Goal: Task Accomplishment & Management: Use online tool/utility

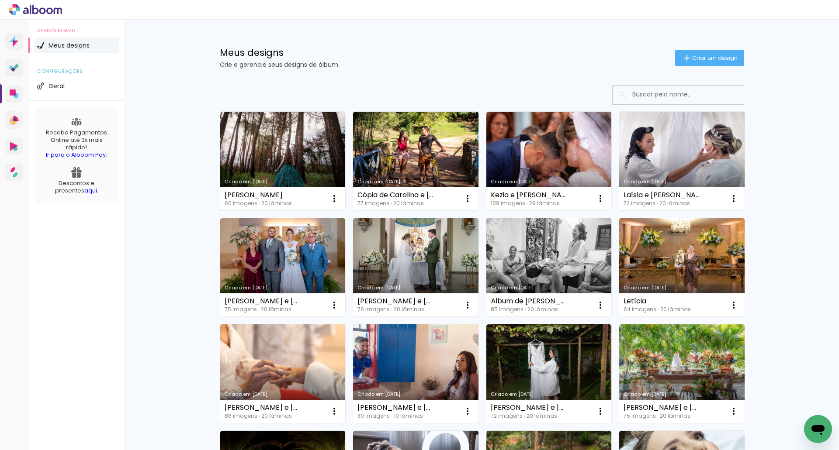
click at [274, 157] on link "Criado em [DATE]" at bounding box center [282, 161] width 125 height 99
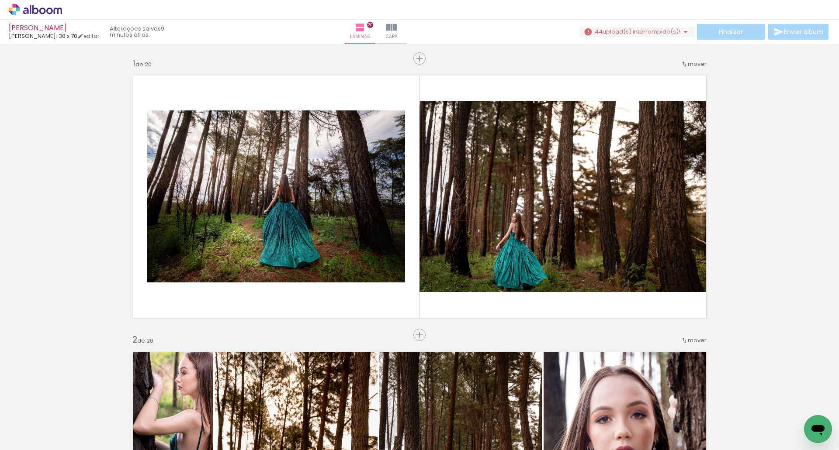
click at [41, 426] on input "Todas as fotos" at bounding box center [24, 423] width 33 height 7
click at [0, 0] on slot "Não utilizadas" at bounding box center [0, 0] width 0 height 0
type input "Não utilizadas"
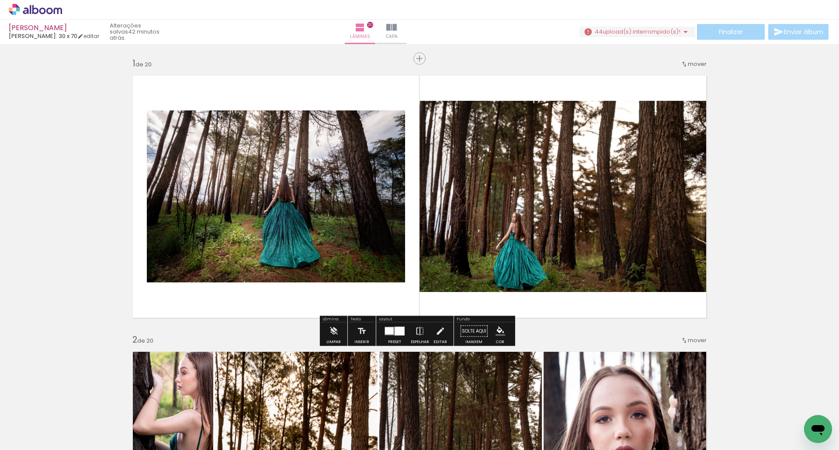
click at [33, 5] on icon at bounding box center [35, 9] width 53 height 11
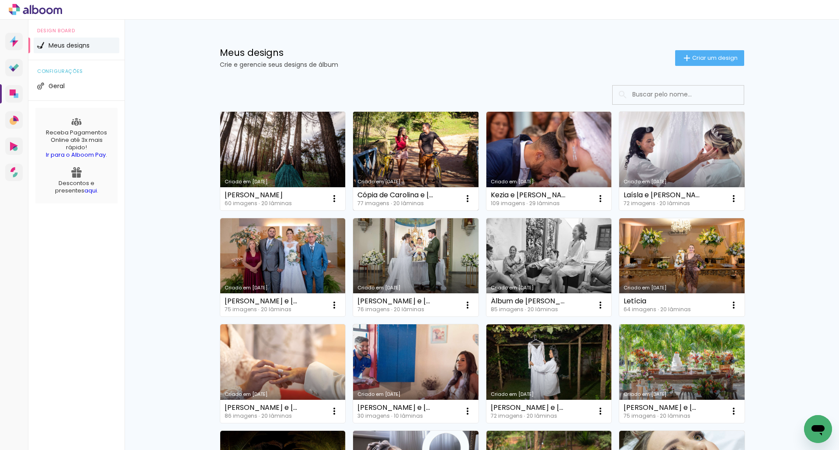
click at [447, 161] on link "Criado em [DATE]" at bounding box center [415, 161] width 125 height 99
